Goal: Information Seeking & Learning: Learn about a topic

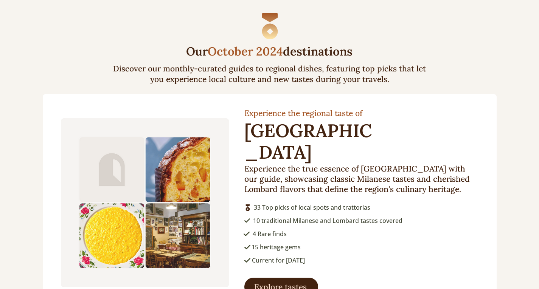
scroll to position [794, 0]
click at [287, 281] on span "Explore tastes" at bounding box center [280, 286] width 53 height 11
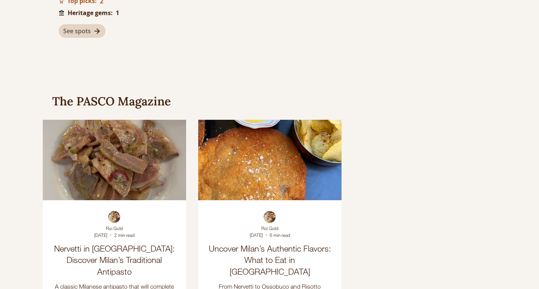
scroll to position [961, 0]
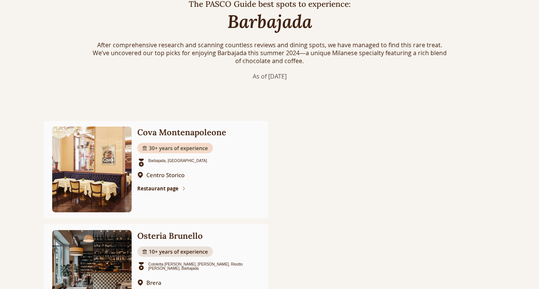
scroll to position [378, 0]
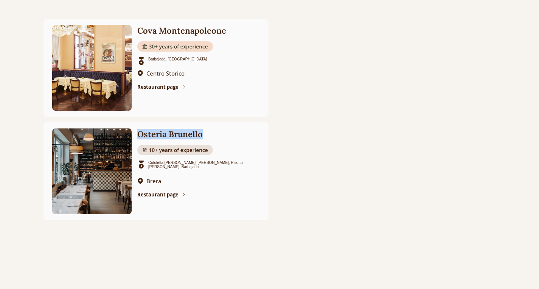
drag, startPoint x: 139, startPoint y: 134, endPoint x: 204, endPoint y: 136, distance: 65.1
click at [204, 136] on h2 "Osteria Brunello" at bounding box center [192, 134] width 111 height 11
copy h2 "Osteria Brunello"
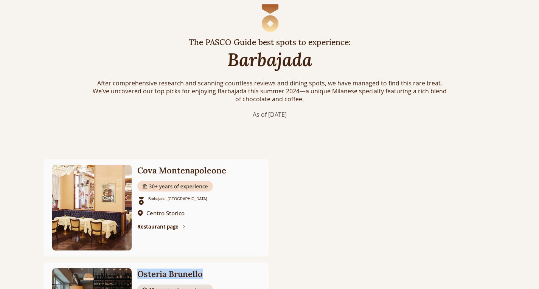
scroll to position [227, 0]
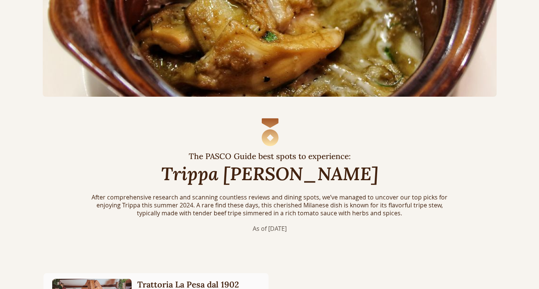
scroll to position [265, 0]
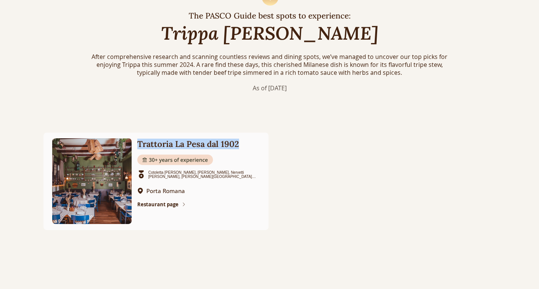
drag, startPoint x: 140, startPoint y: 142, endPoint x: 238, endPoint y: 146, distance: 98.8
click at [238, 146] on h2 "Trattoria La Pesa dal 1902" at bounding box center [192, 144] width 111 height 11
copy h2 "Trattoria La Pesa dal 1902"
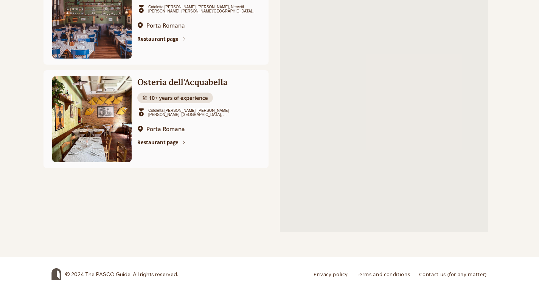
scroll to position [432, 0]
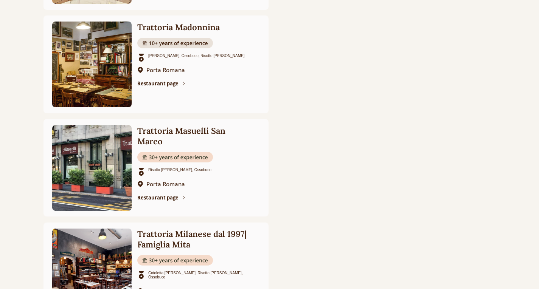
scroll to position [1776, 0]
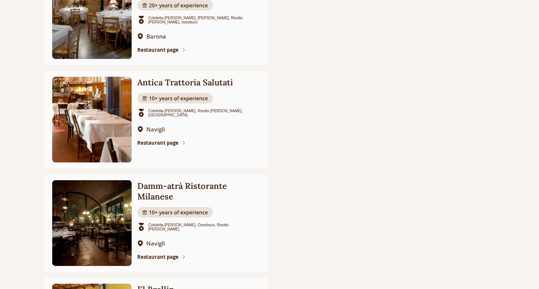
click at [200, 88] on h2 "Antica Trattoria Salutati" at bounding box center [192, 82] width 111 height 11
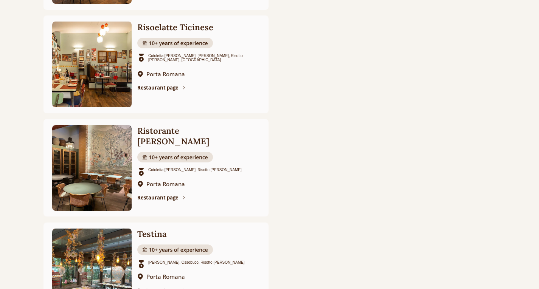
scroll to position [370, 0]
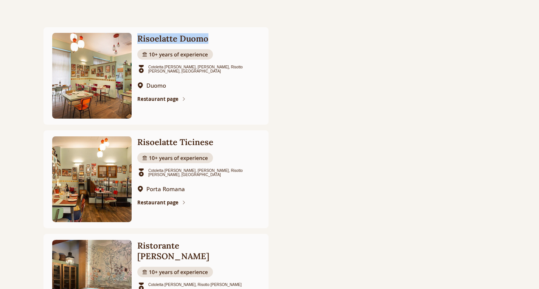
drag, startPoint x: 139, startPoint y: 37, endPoint x: 209, endPoint y: 39, distance: 70.0
click at [209, 39] on h2 "Risoelatte Duomo" at bounding box center [192, 38] width 111 height 11
copy h2 "Risoelatte Duomo"
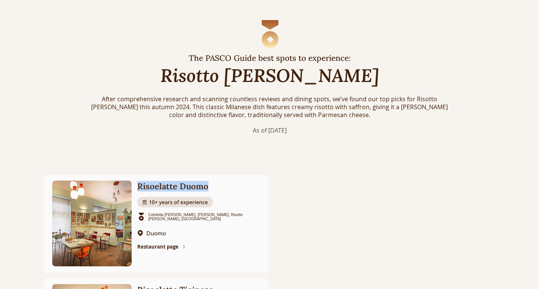
scroll to position [105, 0]
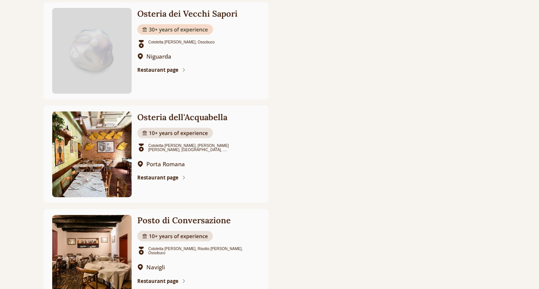
scroll to position [2751, 0]
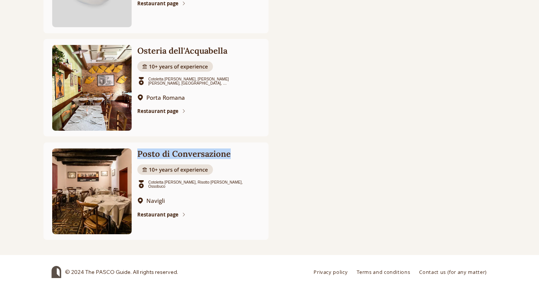
drag, startPoint x: 138, startPoint y: 153, endPoint x: 229, endPoint y: 154, distance: 91.1
click at [229, 154] on h2 "Posto di Conversazione" at bounding box center [192, 154] width 111 height 11
copy h2 "Posto di Conversazione"
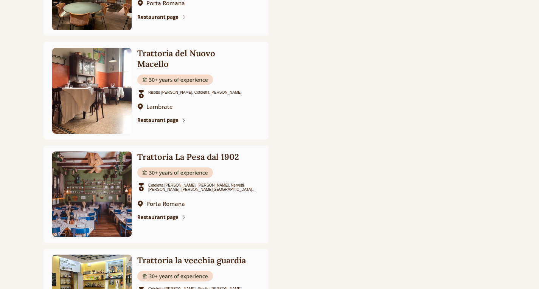
scroll to position [813, 0]
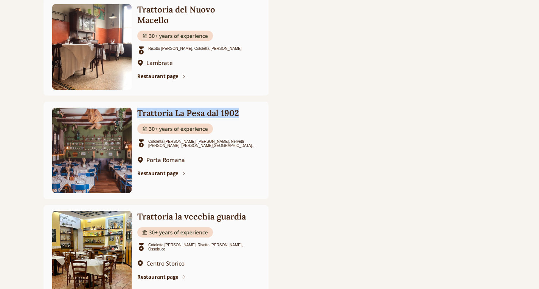
drag, startPoint x: 138, startPoint y: 118, endPoint x: 243, endPoint y: 118, distance: 104.3
click at [243, 118] on h2 "Trattoria La Pesa dal 1902" at bounding box center [192, 113] width 111 height 11
copy h2 "Trattoria La Pesa dal 1902"
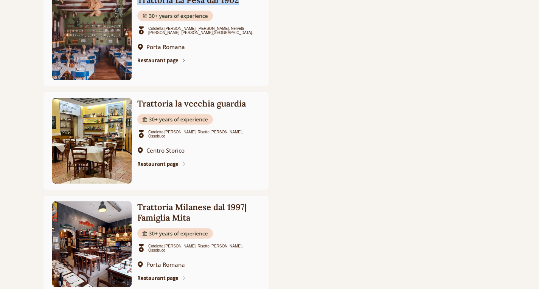
scroll to position [927, 0]
drag, startPoint x: 140, startPoint y: 105, endPoint x: 251, endPoint y: 104, distance: 111.2
click at [251, 104] on div "Trattoria la vecchia guardia Add paragraph text. Click “Edit Text” to update th…" at bounding box center [198, 135] width 122 height 74
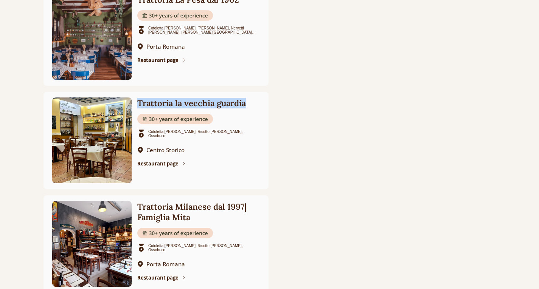
drag, startPoint x: 245, startPoint y: 106, endPoint x: 139, endPoint y: 106, distance: 106.2
click at [139, 106] on h2 "Trattoria la vecchia guardia" at bounding box center [192, 103] width 111 height 11
copy h2 "Trattoria la vecchia guardia"
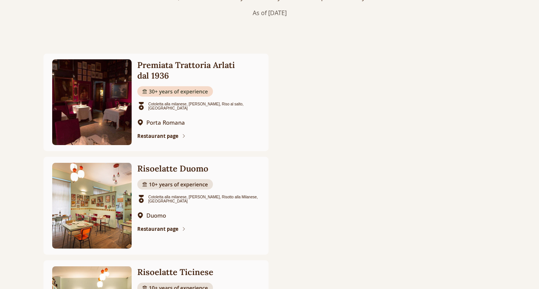
scroll to position [416, 0]
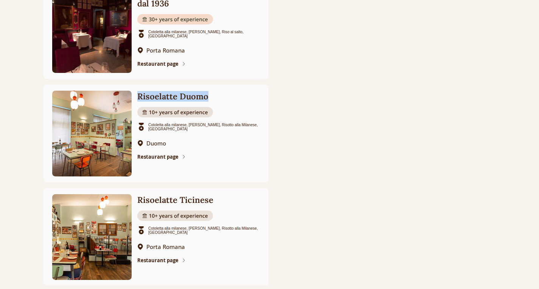
drag, startPoint x: 140, startPoint y: 97, endPoint x: 223, endPoint y: 98, distance: 83.6
click at [223, 98] on h2 "Risoelatte Duomo" at bounding box center [192, 96] width 111 height 11
drag, startPoint x: 185, startPoint y: 93, endPoint x: 165, endPoint y: 95, distance: 20.5
click at [165, 95] on h2 "Risoelatte Duomo" at bounding box center [192, 96] width 111 height 11
drag, startPoint x: 140, startPoint y: 98, endPoint x: 209, endPoint y: 99, distance: 69.2
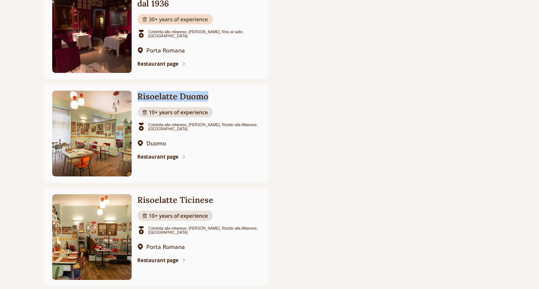
click at [209, 99] on h2 "Risoelatte Duomo" at bounding box center [192, 96] width 111 height 11
copy h2 "Risoelatte Duomo"
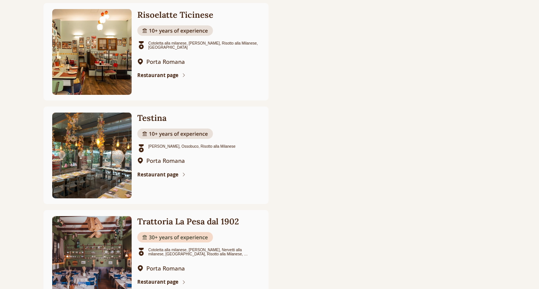
scroll to position [681, 0]
